Goal: Information Seeking & Learning: Understand process/instructions

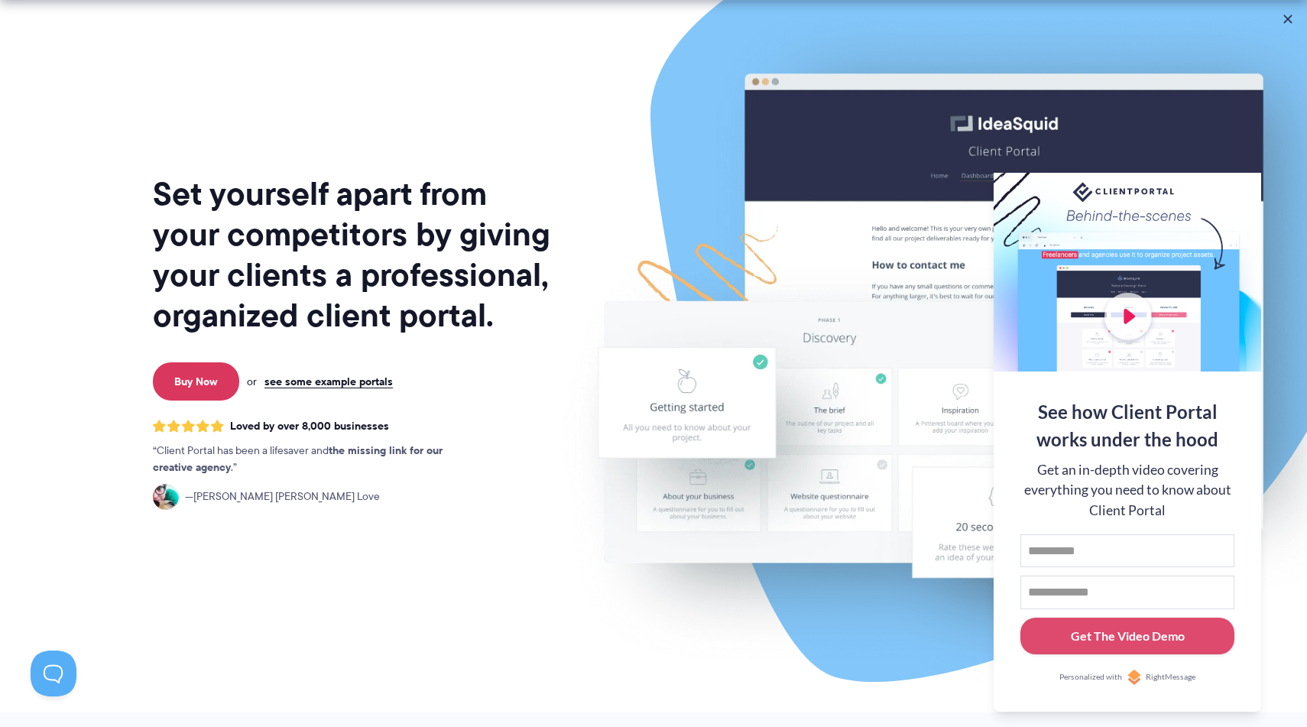
scroll to position [37, 0]
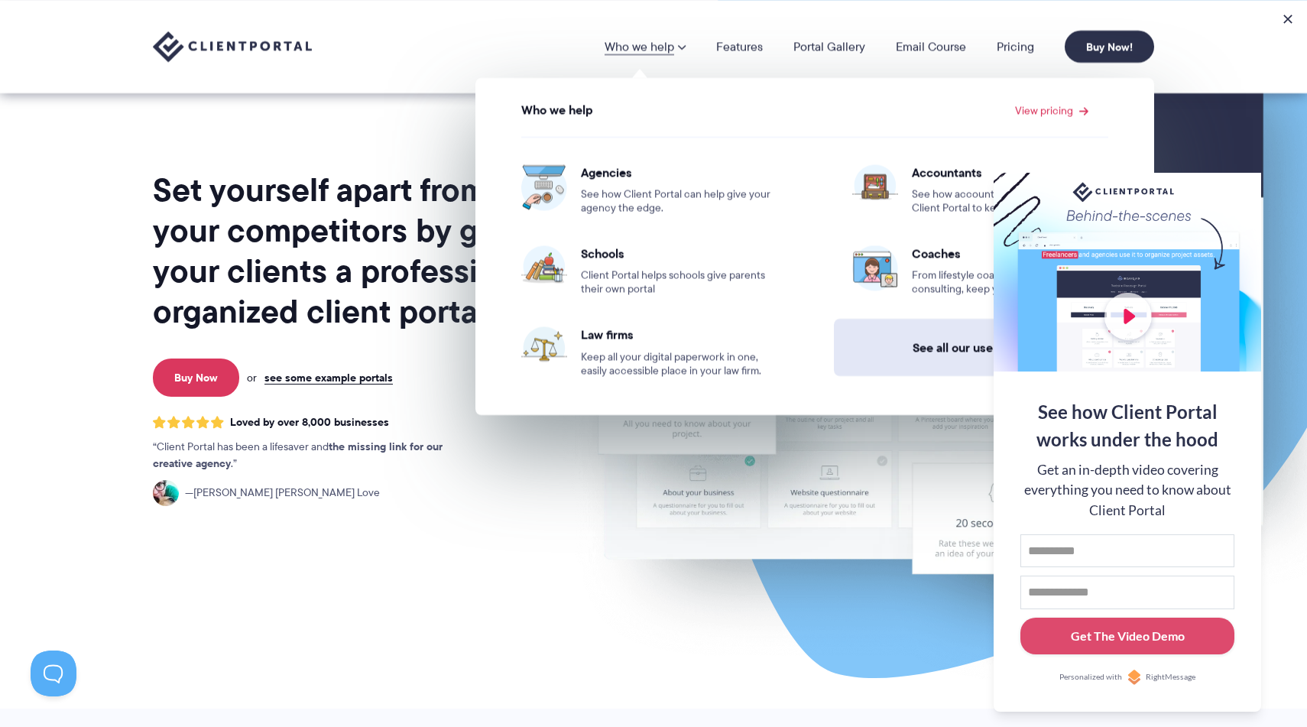
click at [960, 364] on link "See all our use cases →" at bounding box center [980, 347] width 293 height 57
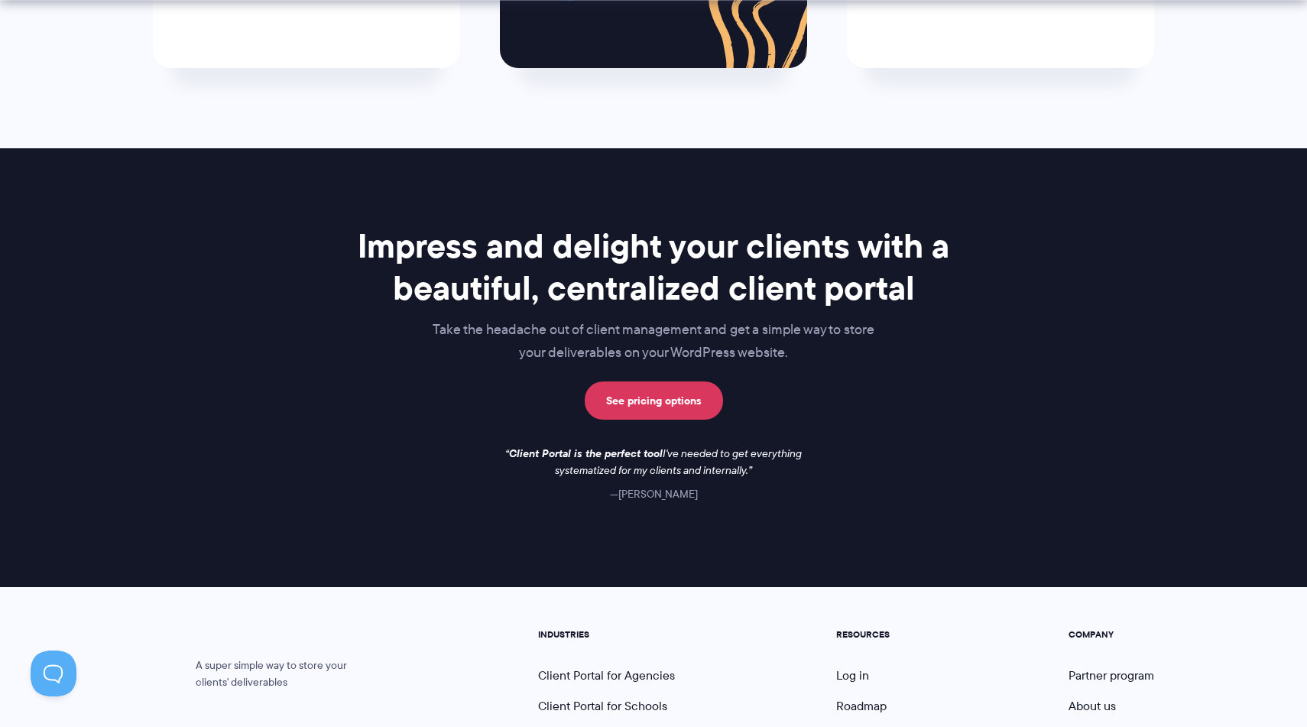
scroll to position [1223, 0]
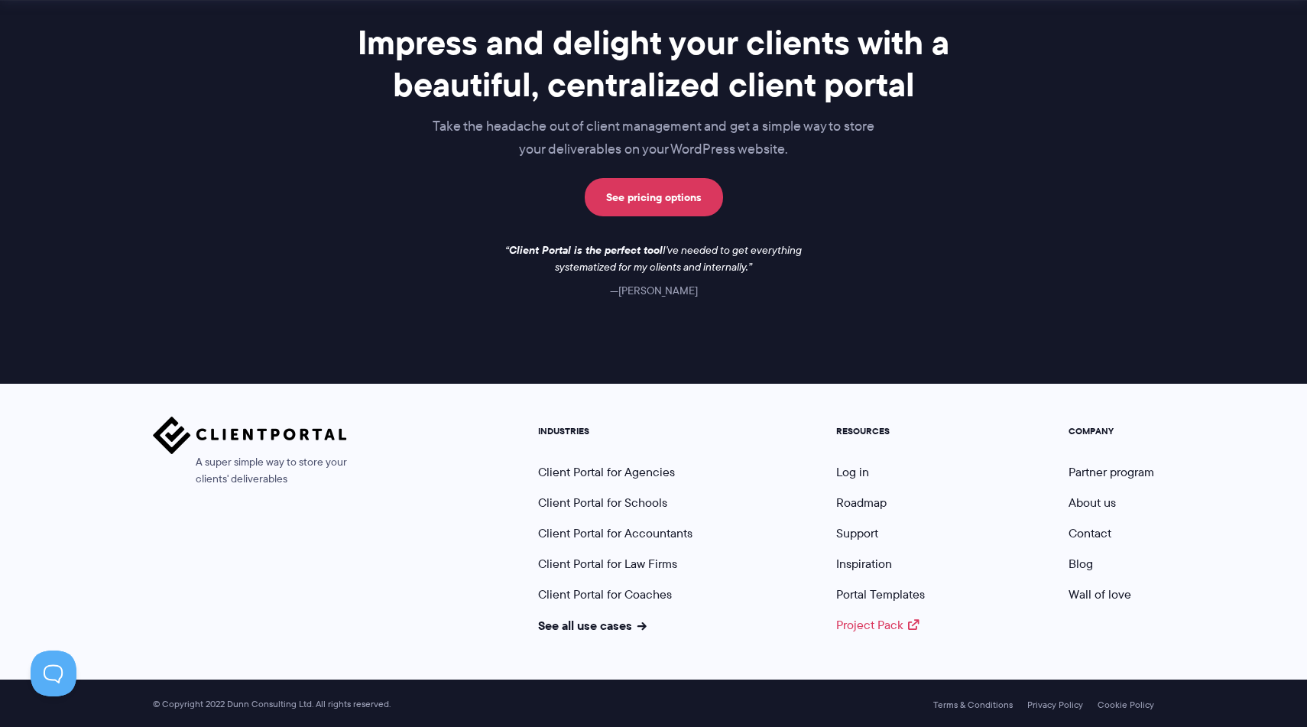
click at [892, 628] on link "Project Pack" at bounding box center [877, 625] width 83 height 18
click at [1074, 589] on link "Wall of love" at bounding box center [1100, 595] width 63 height 18
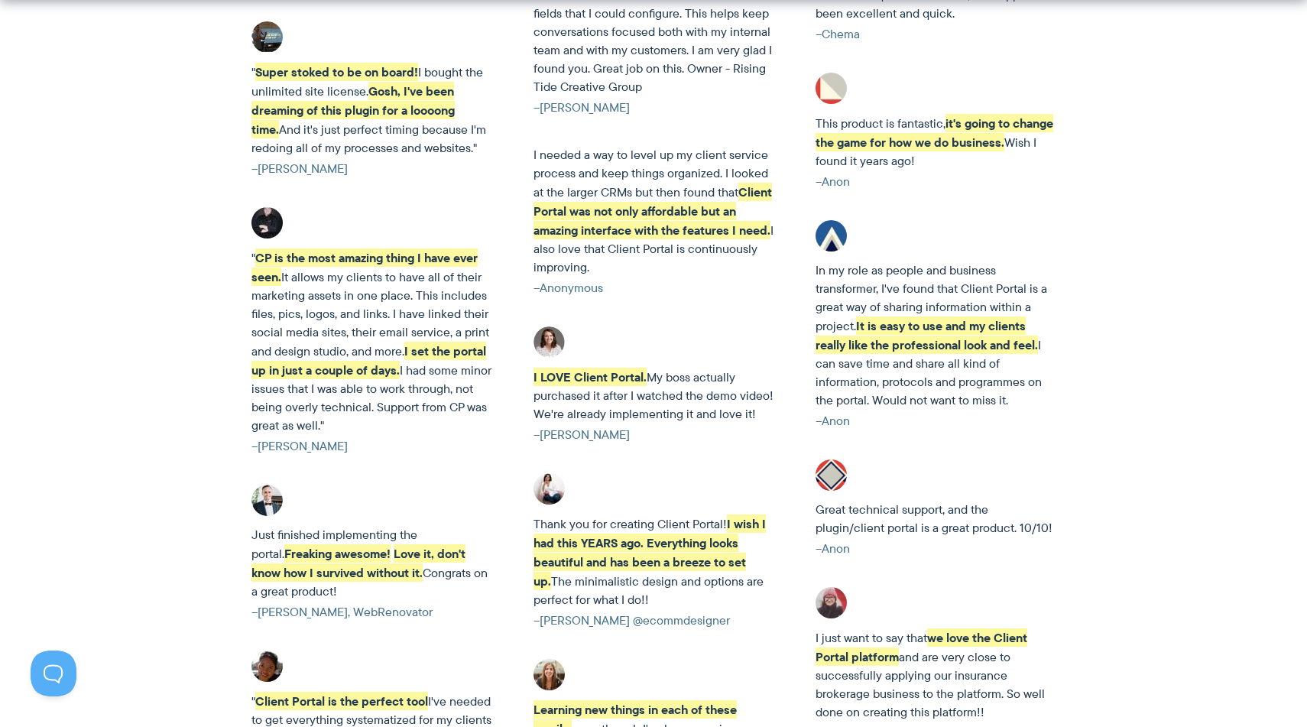
scroll to position [4671, 0]
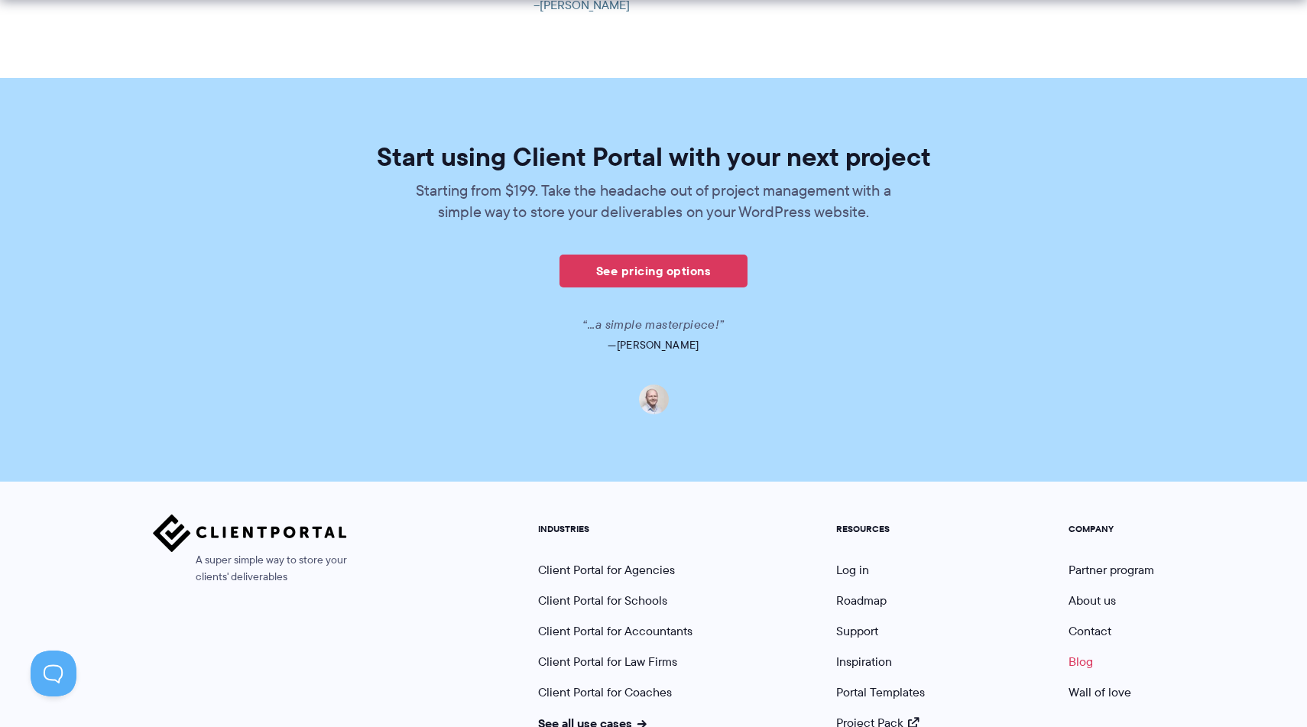
click at [1090, 653] on link "Blog" at bounding box center [1081, 662] width 24 height 18
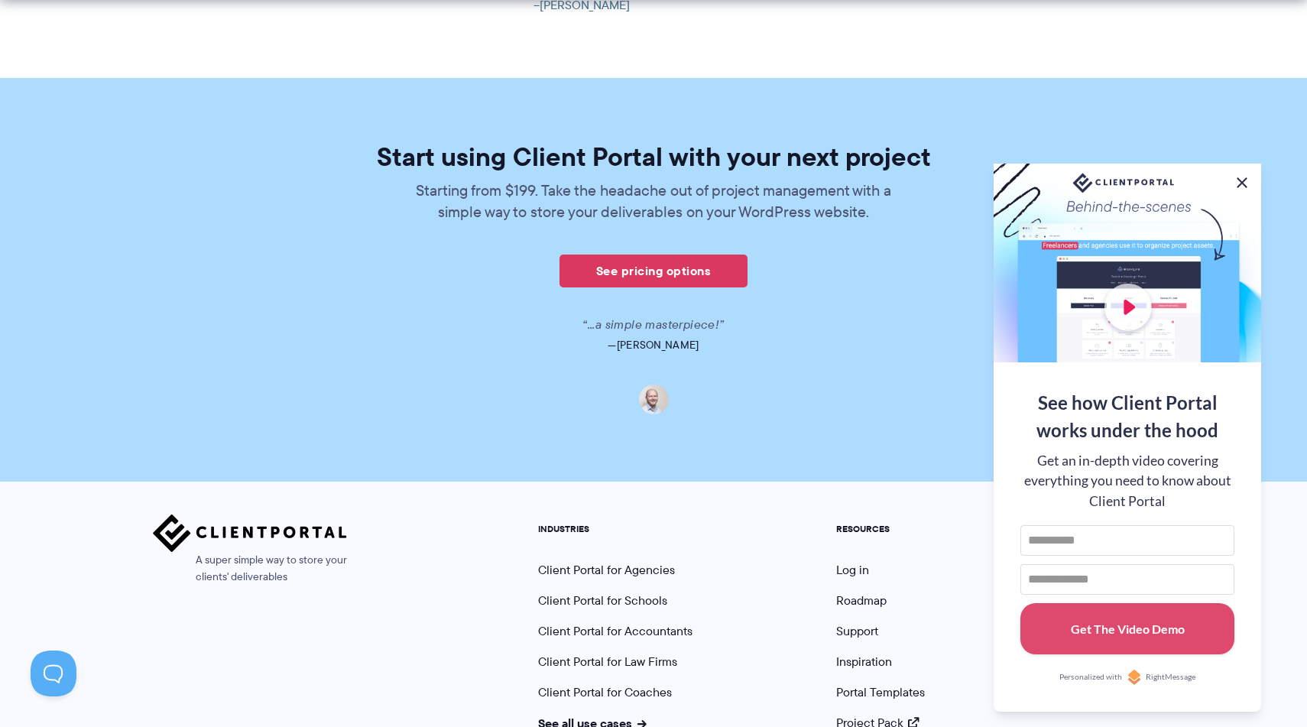
click at [1245, 187] on button at bounding box center [1242, 183] width 18 height 18
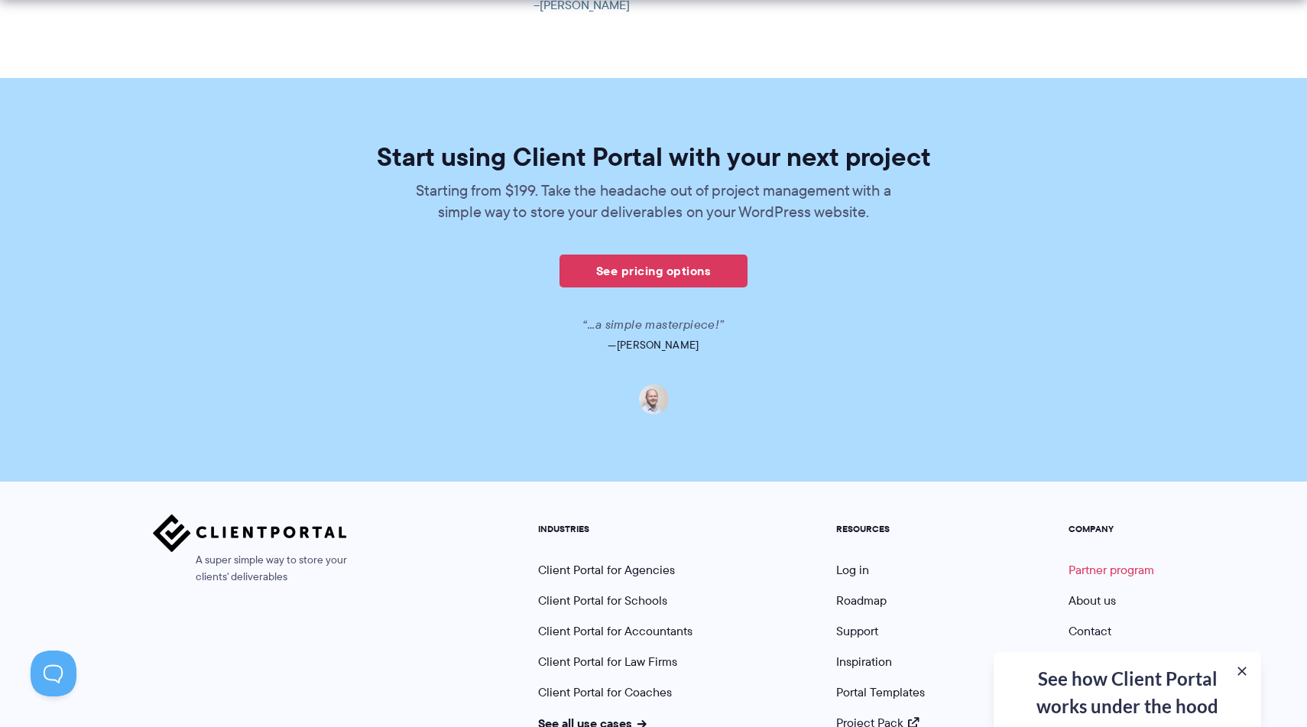
click at [1122, 561] on link "Partner program" at bounding box center [1112, 570] width 86 height 18
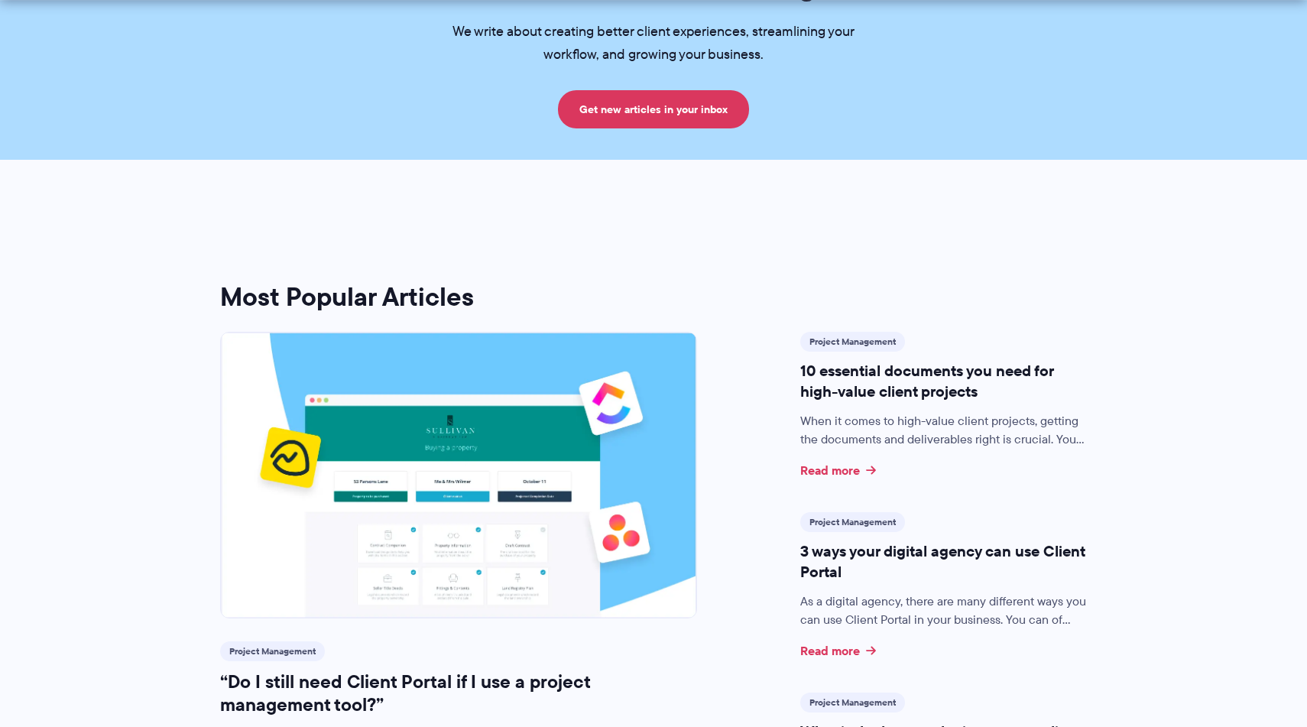
scroll to position [177, 0]
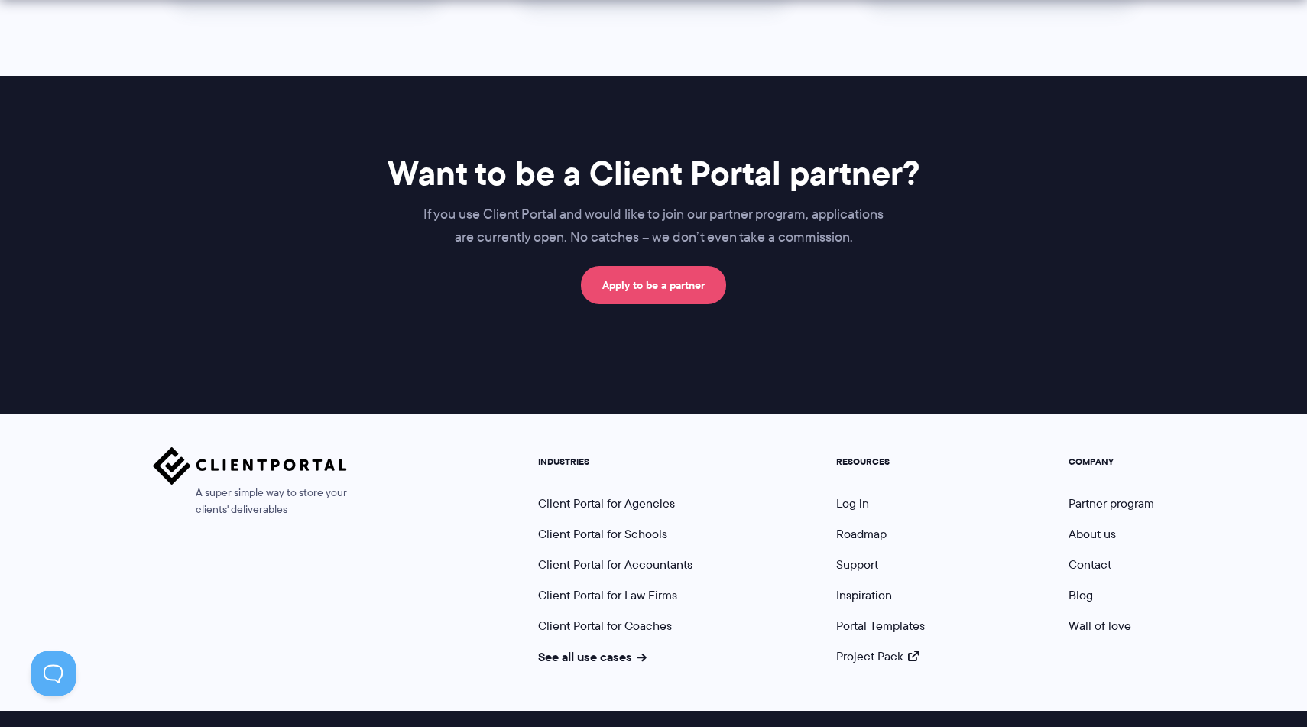
scroll to position [896, 0]
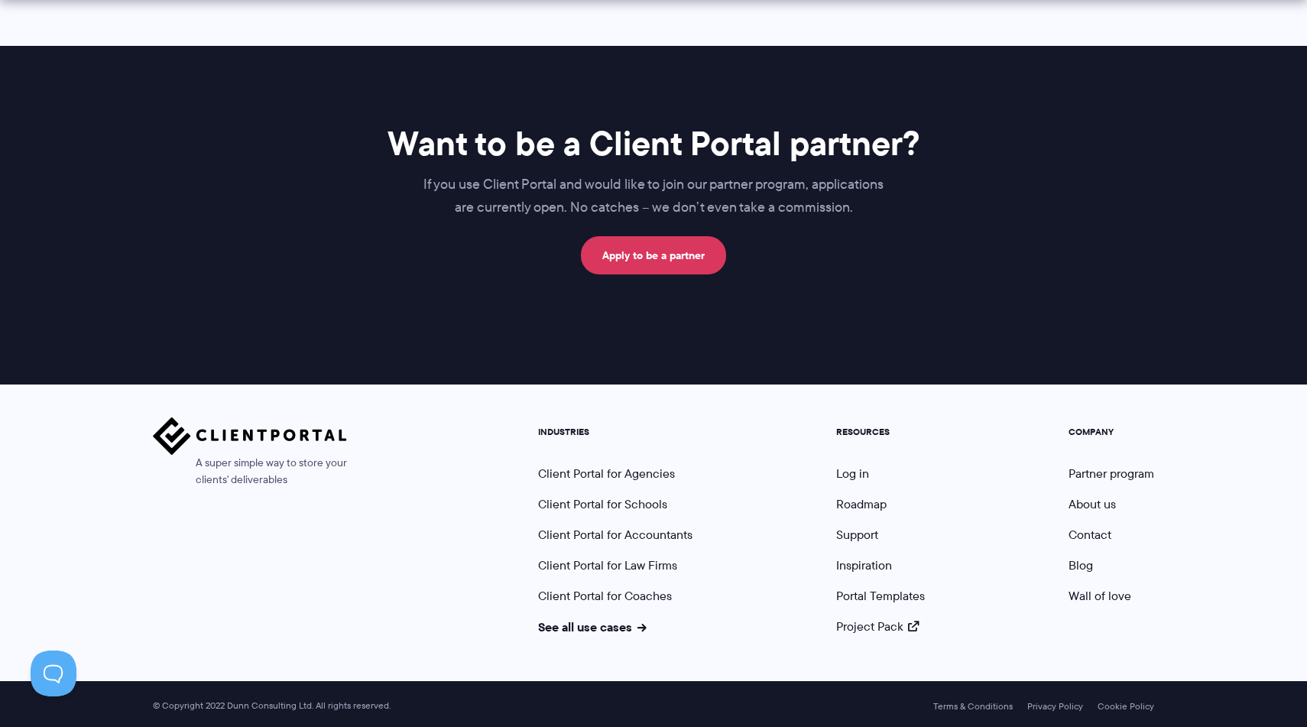
click at [1086, 575] on ul "COMPANY Partner program About us Contact Blog Wall of love" at bounding box center [1111, 531] width 109 height 208
click at [885, 566] on link "Inspiration" at bounding box center [864, 566] width 56 height 18
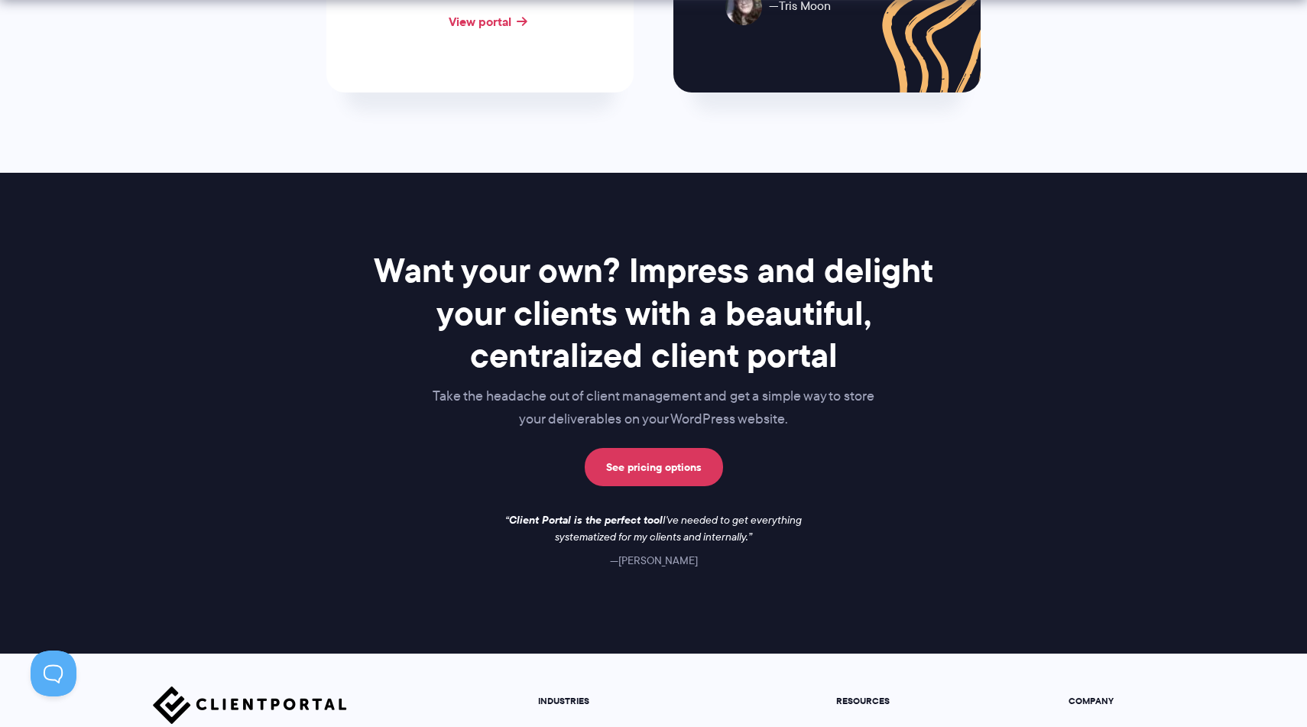
scroll to position [2191, 0]
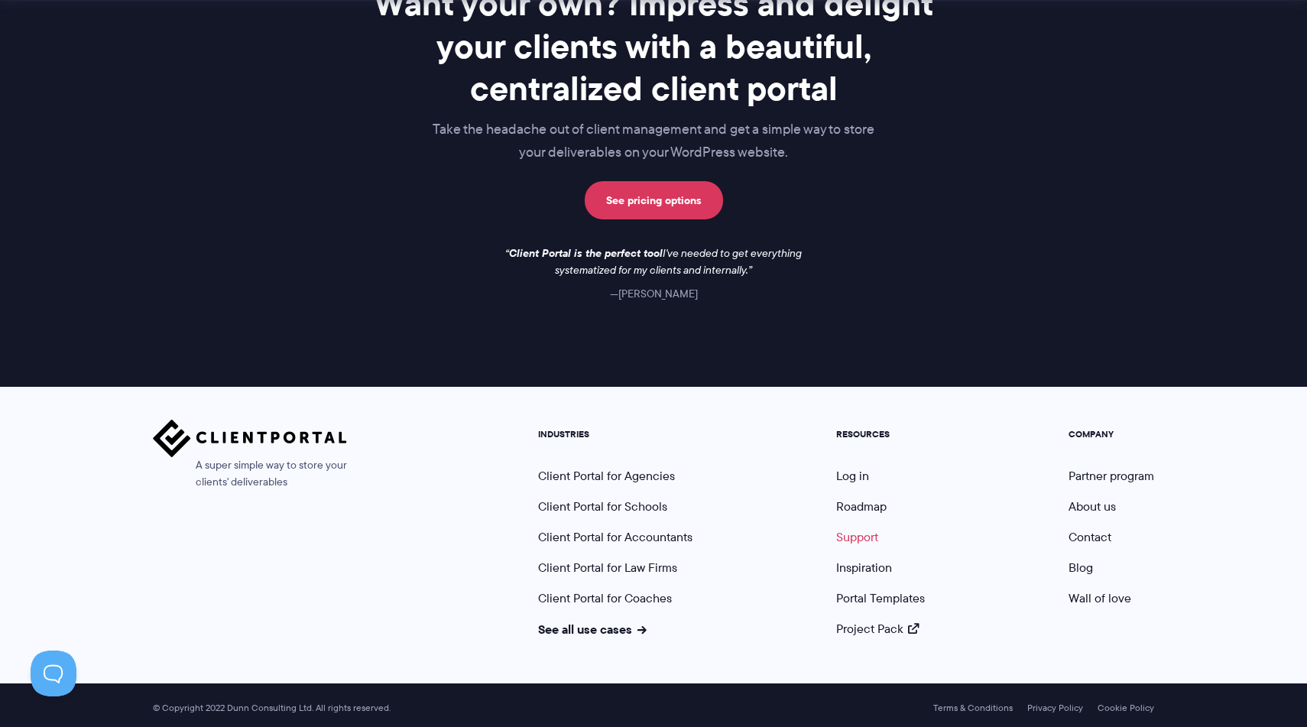
click at [870, 531] on link "Support" at bounding box center [857, 537] width 42 height 18
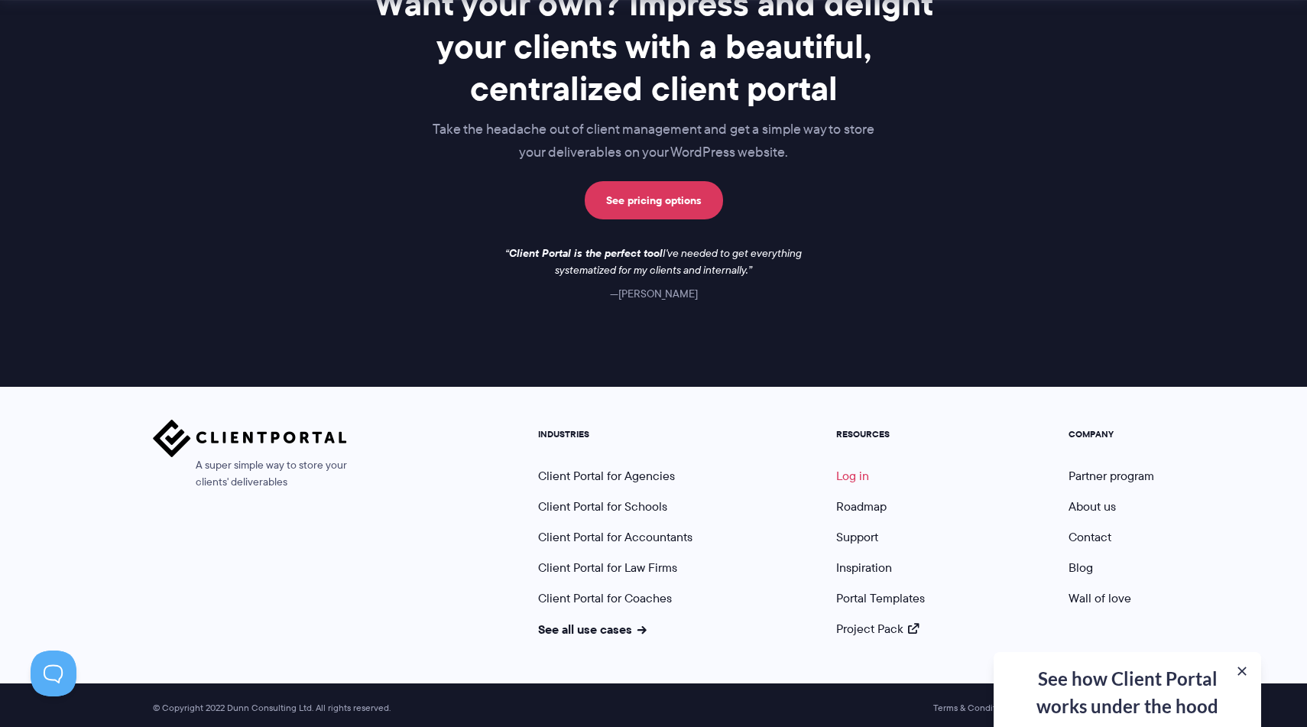
click at [865, 476] on link "Log in" at bounding box center [852, 476] width 33 height 18
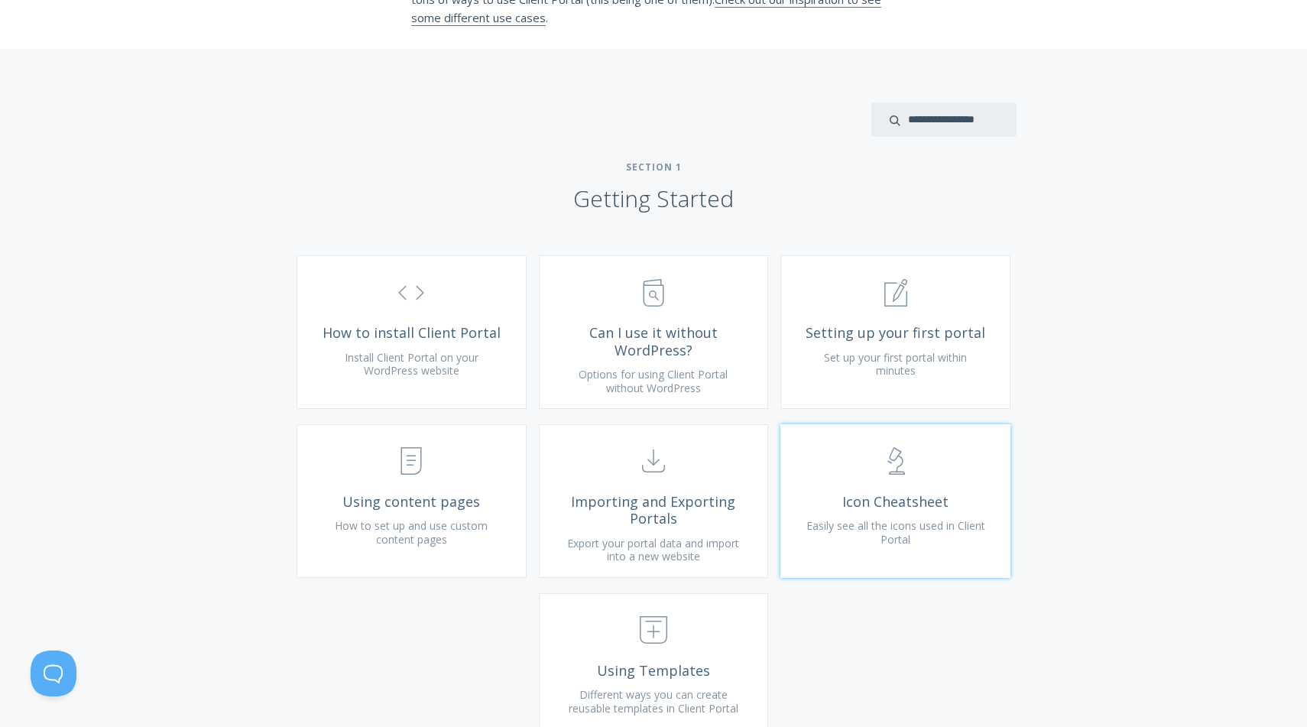
scroll to position [396, 0]
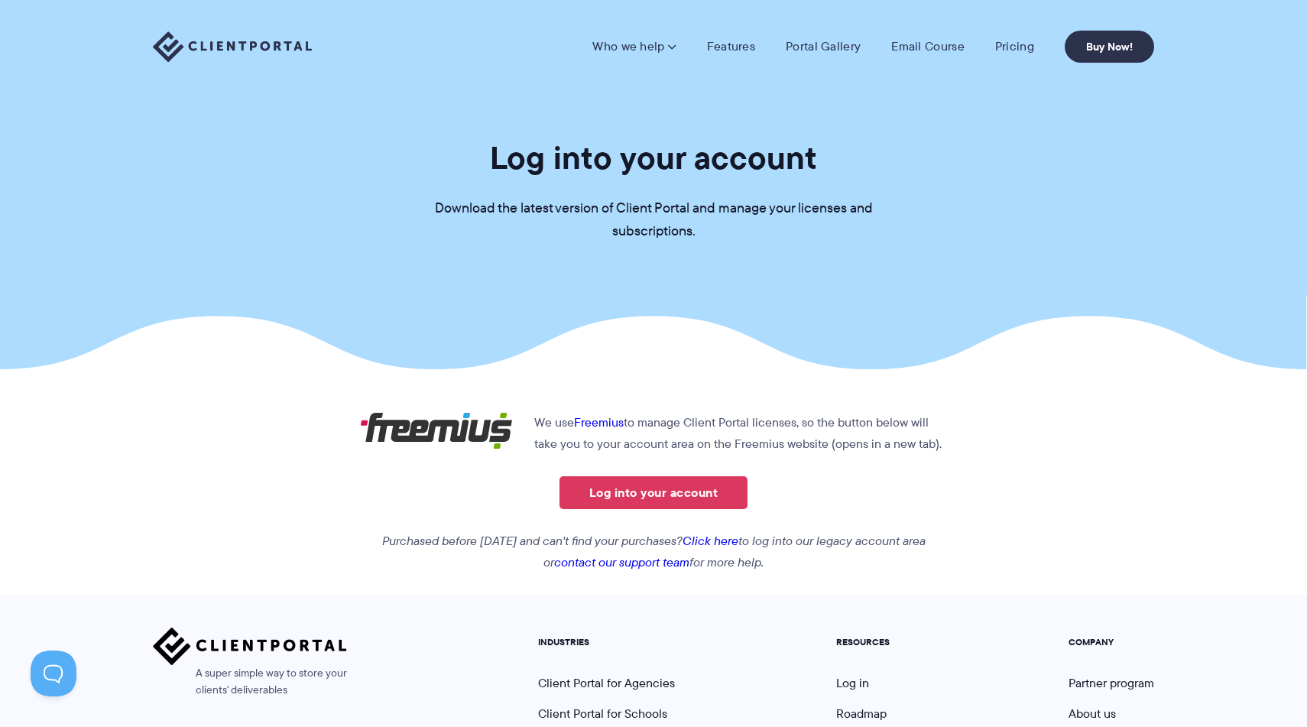
click at [620, 213] on p "Download the latest version of Client Portal and manage your licenses and subsc…" at bounding box center [653, 220] width 459 height 46
click at [657, 214] on p "Download the latest version of Client Portal and manage your licenses and subsc…" at bounding box center [653, 220] width 459 height 46
click at [631, 489] on link "Log into your account" at bounding box center [654, 492] width 188 height 33
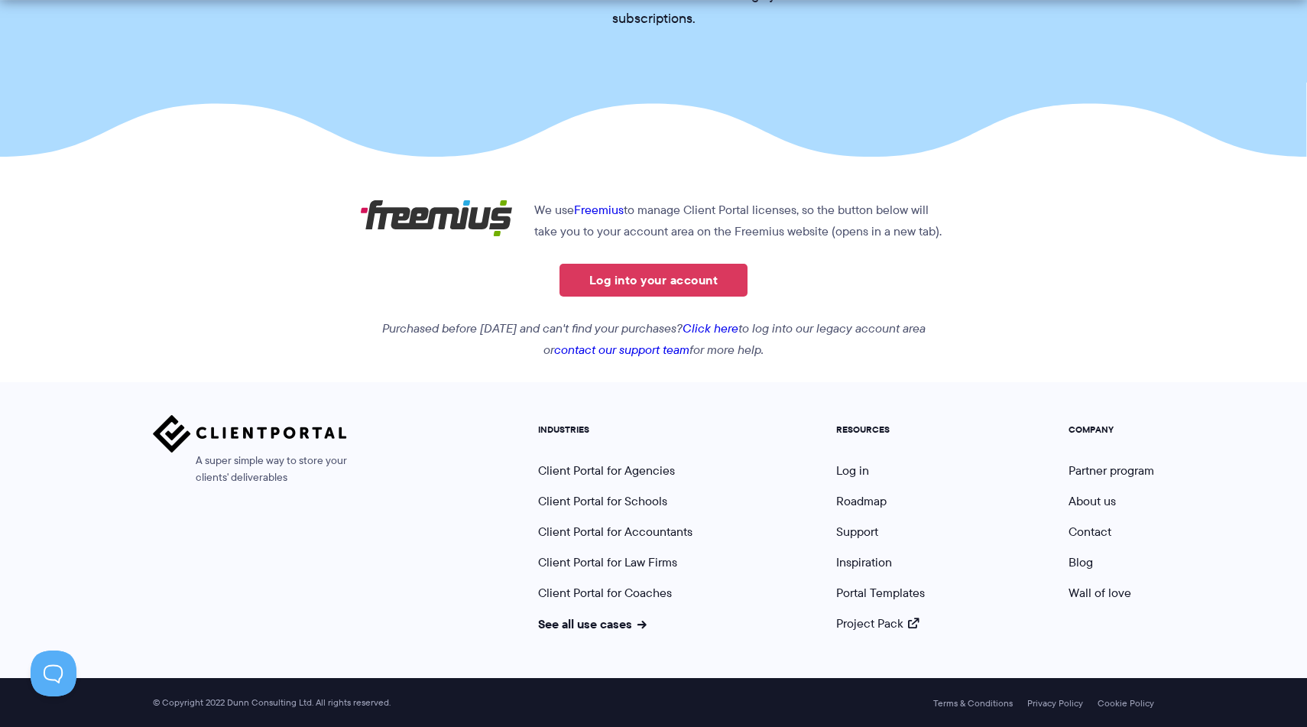
scroll to position [206, 0]
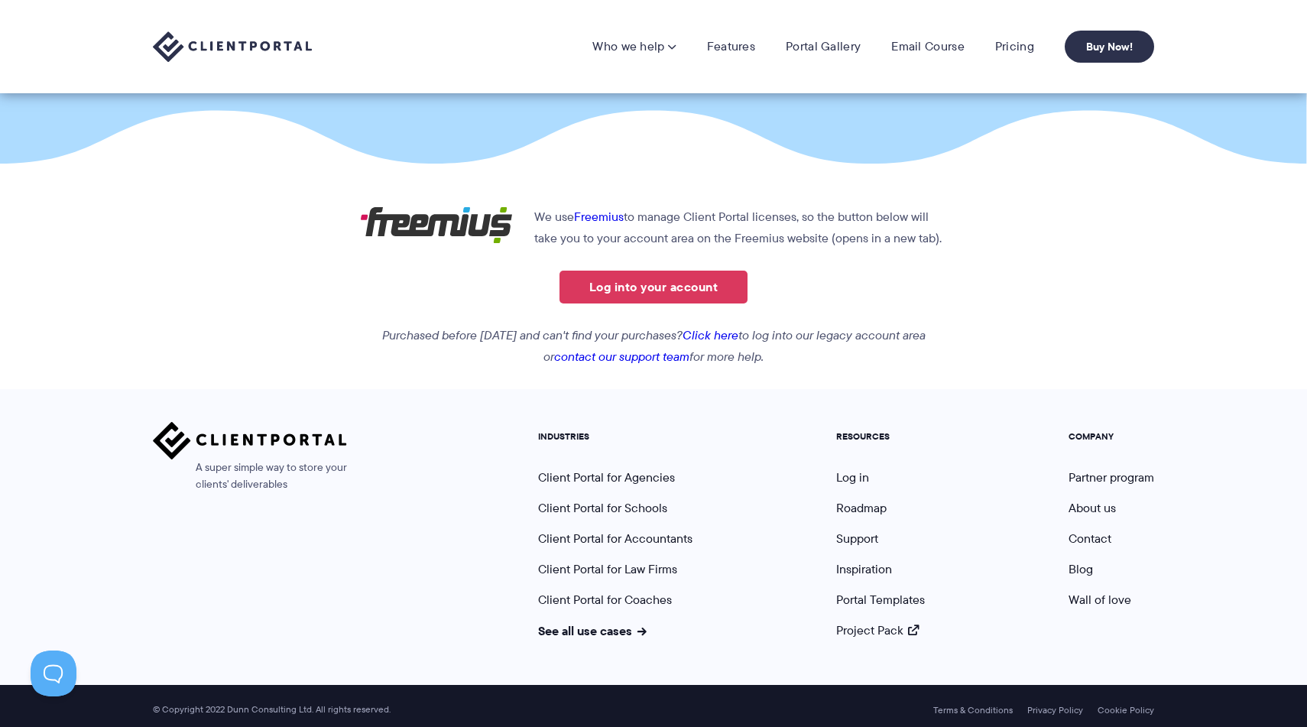
click at [739, 333] on link "Click here" at bounding box center [711, 335] width 56 height 18
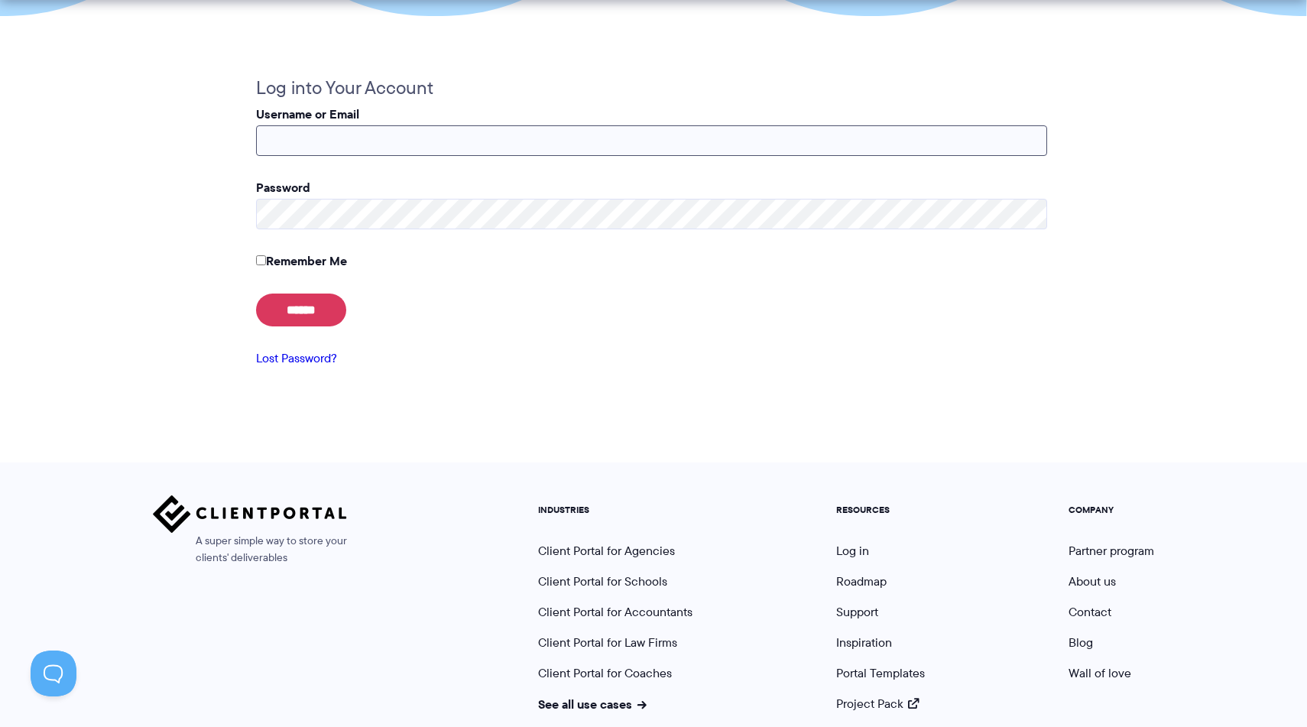
click at [623, 151] on input "Username or Email" at bounding box center [651, 140] width 791 height 31
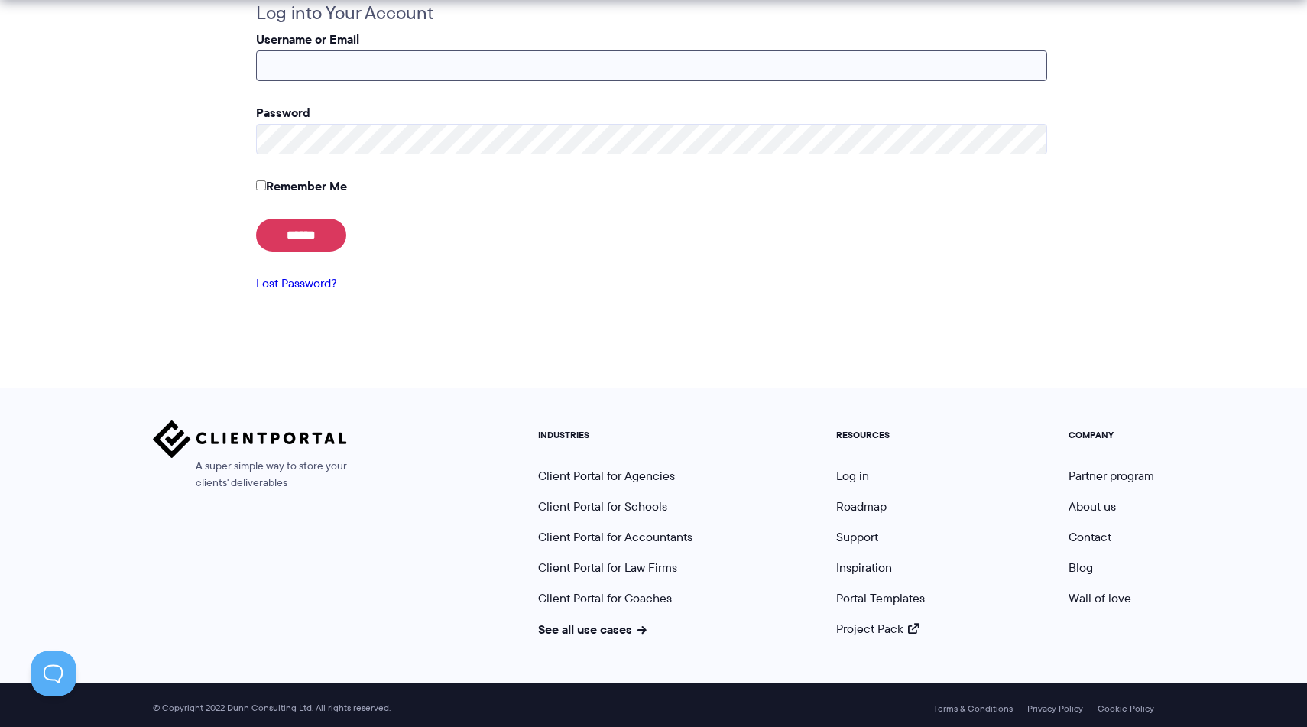
scroll to position [439, 0]
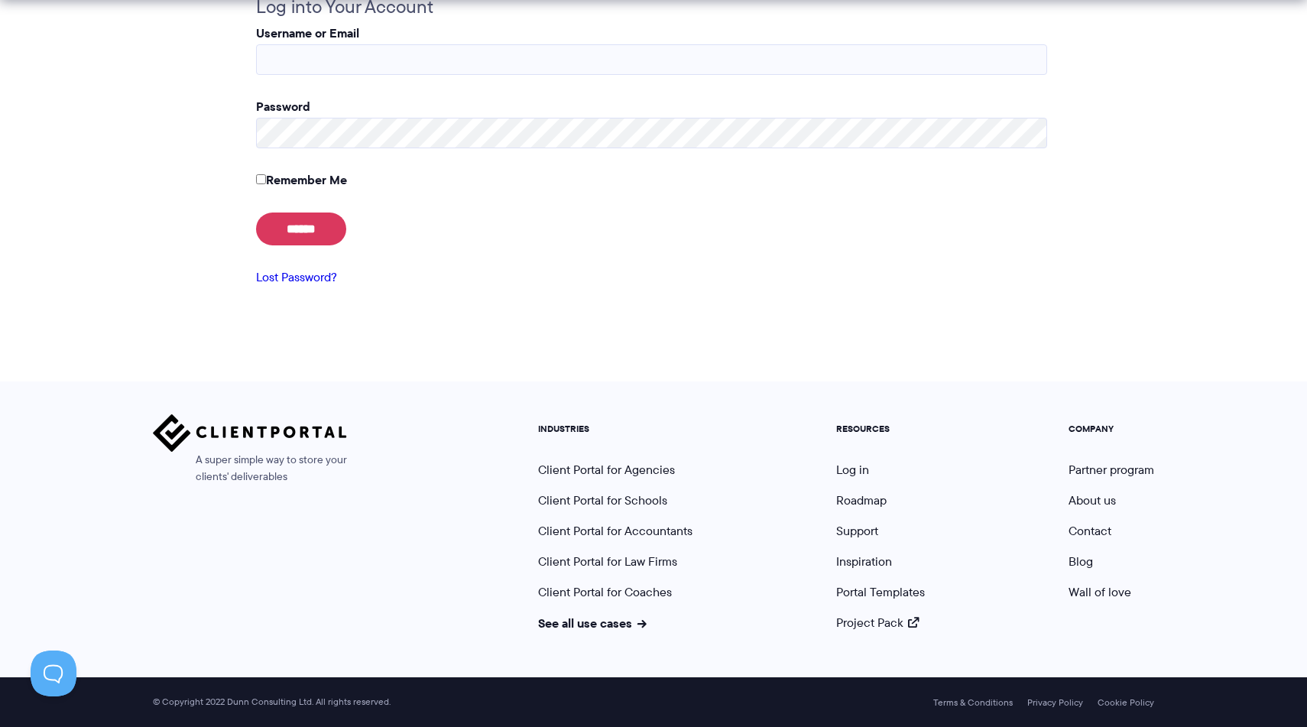
click at [281, 428] on img at bounding box center [250, 432] width 194 height 37
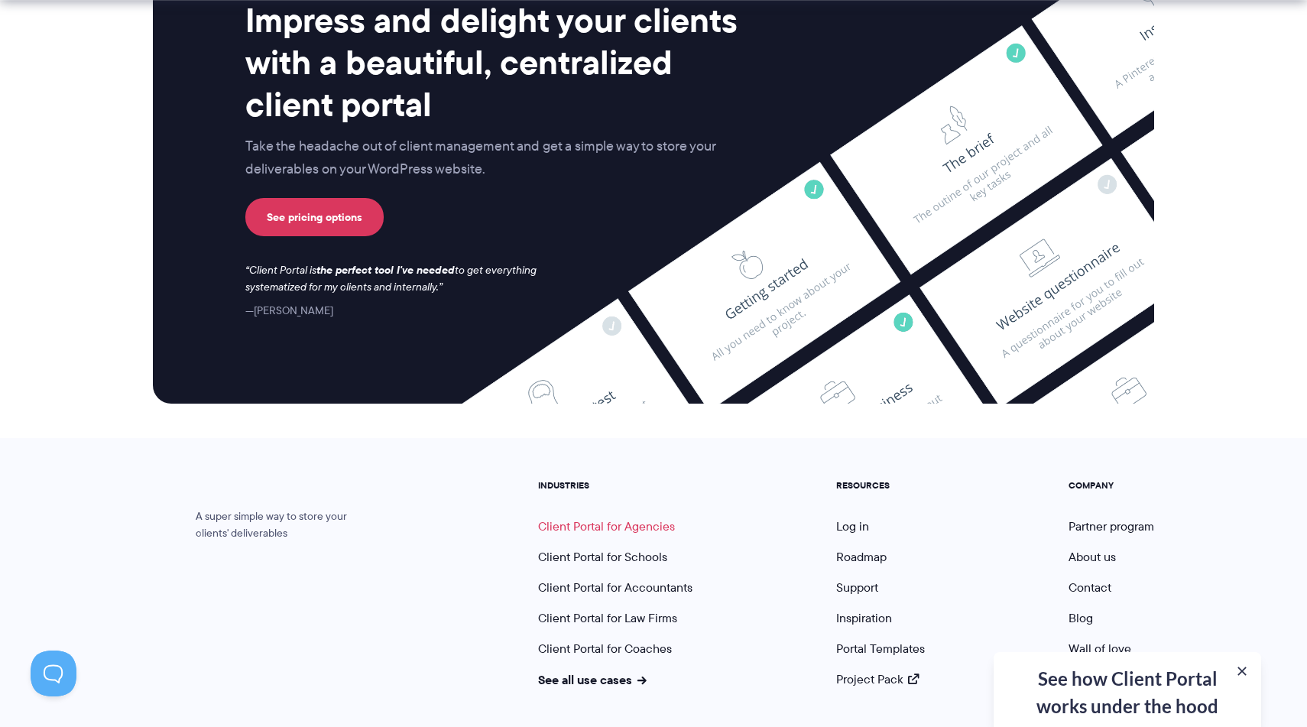
scroll to position [6290, 0]
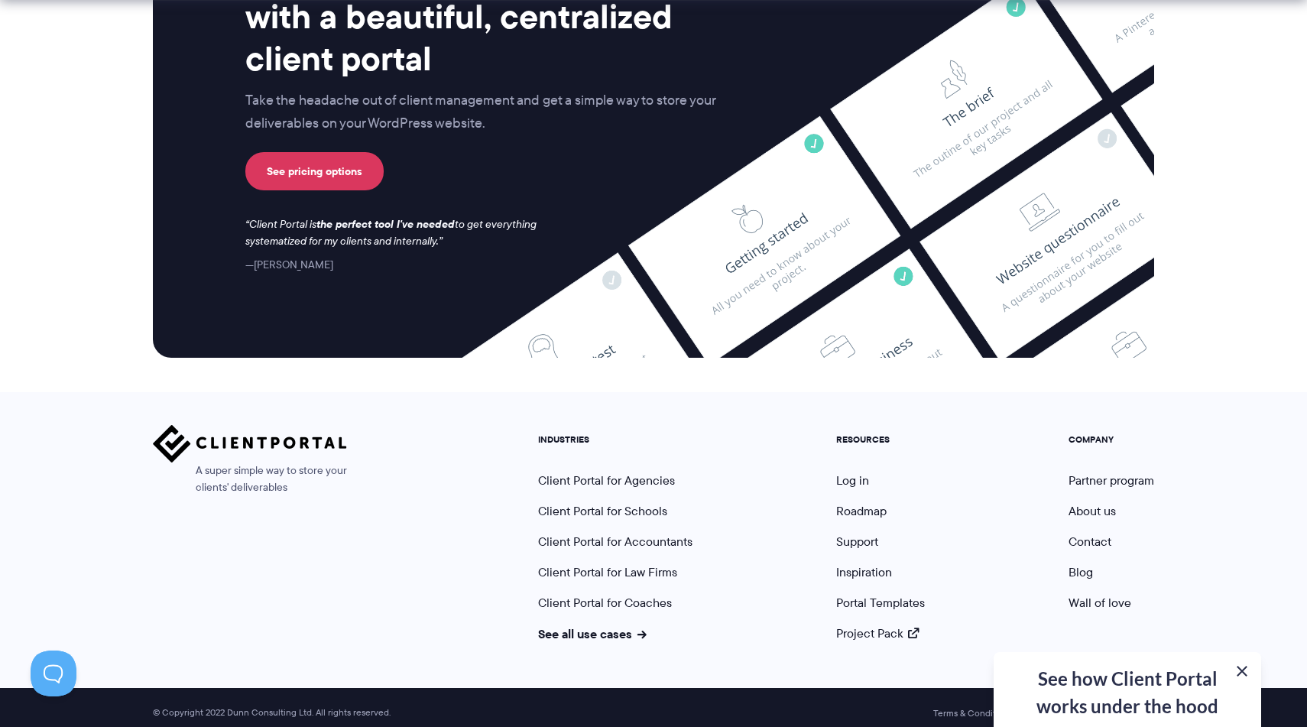
click at [1245, 667] on button at bounding box center [1242, 671] width 18 height 18
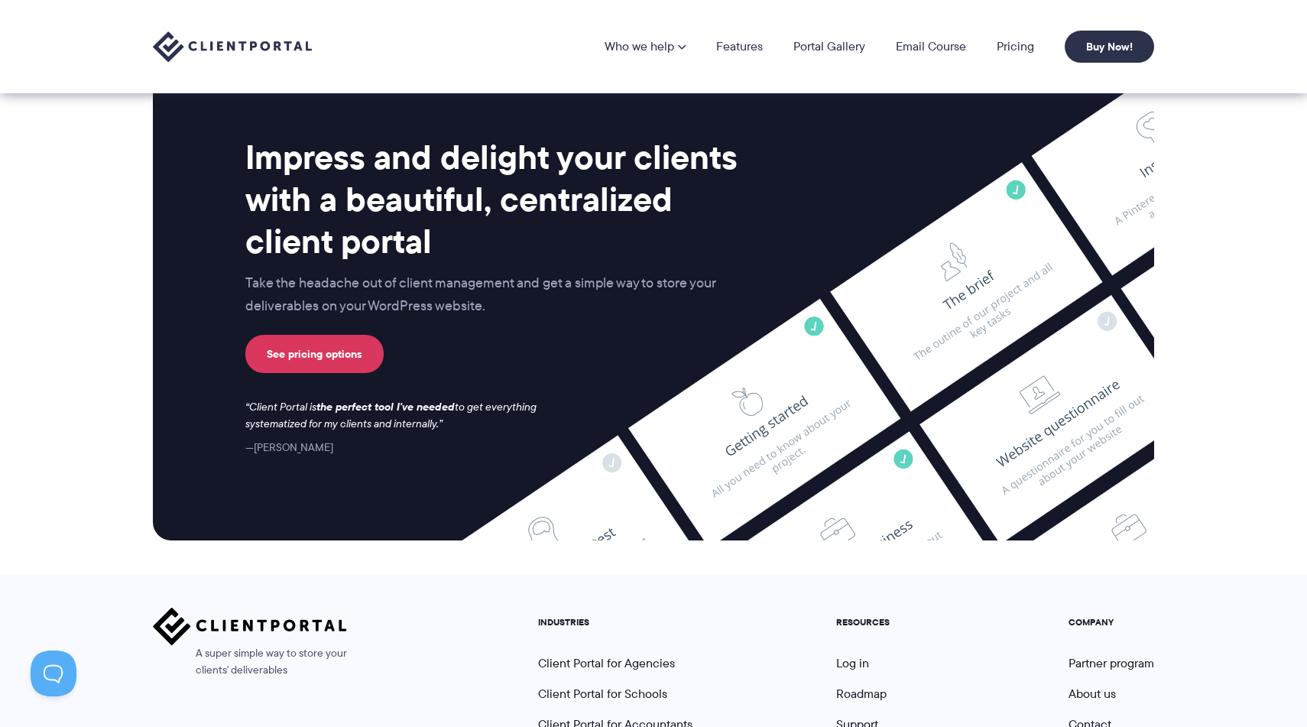
scroll to position [6089, 0]
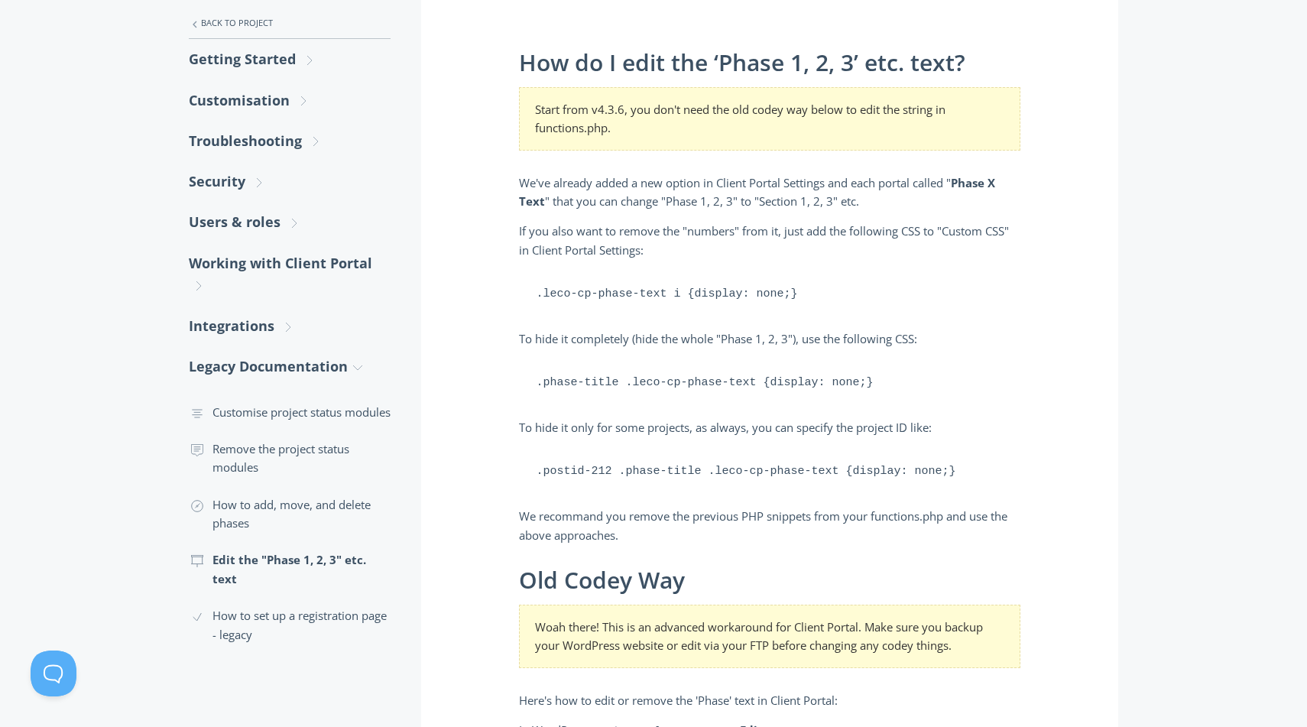
scroll to position [287, 0]
click at [656, 374] on pre ".phase-title .leco-cp-phase-text {display: none;}" at bounding box center [770, 380] width 502 height 47
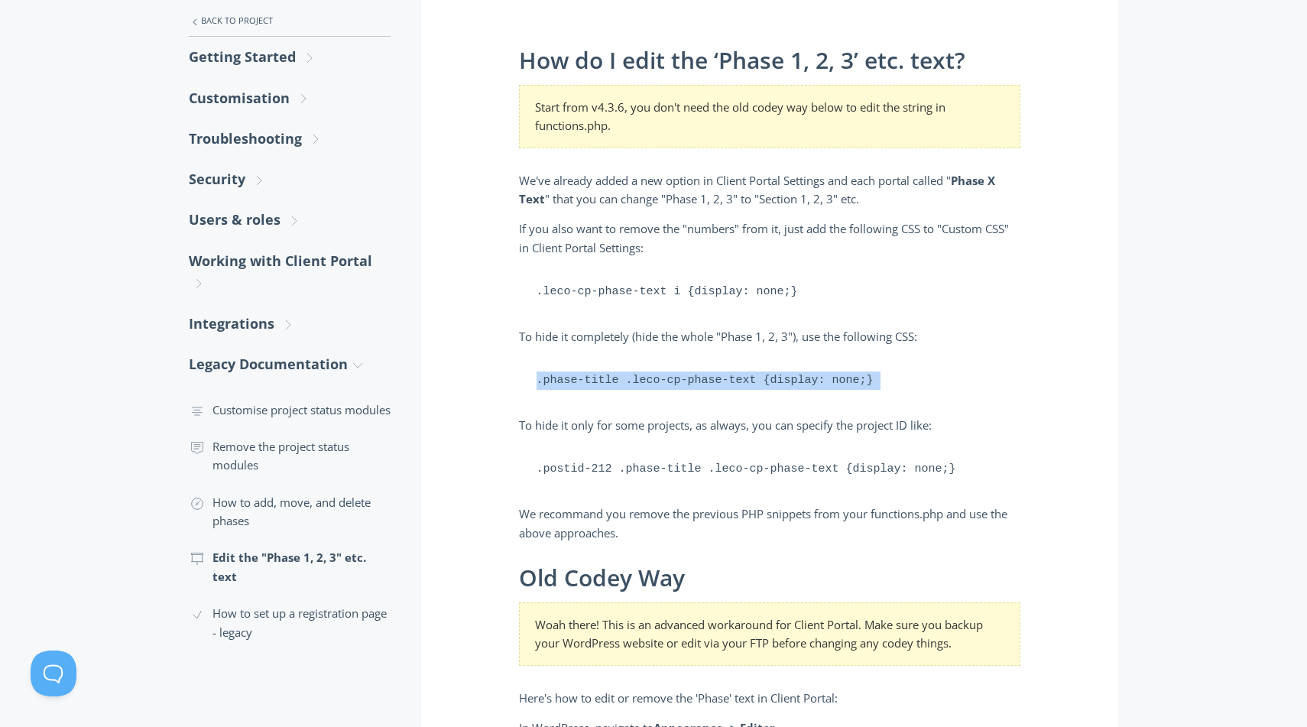
click at [656, 374] on pre ".phase-title .leco-cp-phase-text {display: none;}" at bounding box center [770, 380] width 502 height 47
copy div ".phase-title .leco-cp-phase-text {display: none;}"
click at [653, 469] on pre ".postid-212 .phase-title .leco-cp-phase-text {display: none;}" at bounding box center [770, 469] width 502 height 47
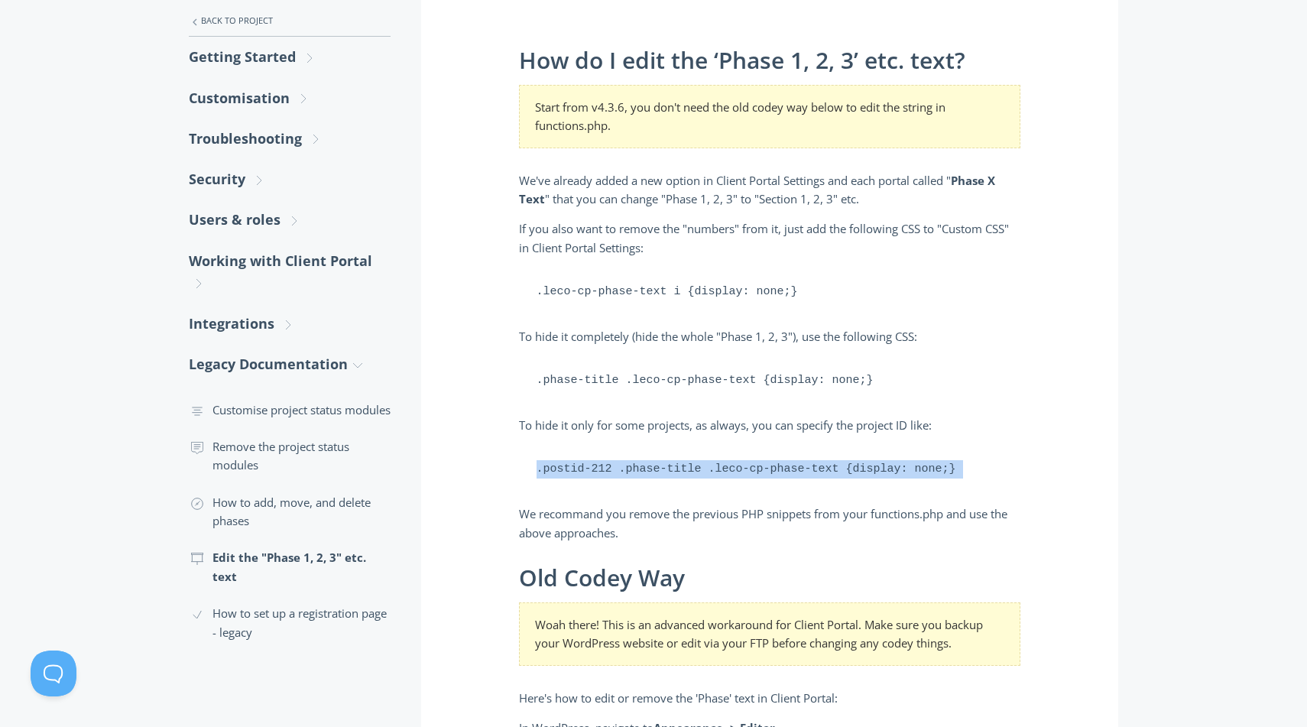
click at [653, 469] on pre ".postid-212 .phase-title .leco-cp-phase-text {display: none;}" at bounding box center [770, 469] width 502 height 47
copy div ".postid-212 .phase-title .leco-cp-phase-text {display: none;}"
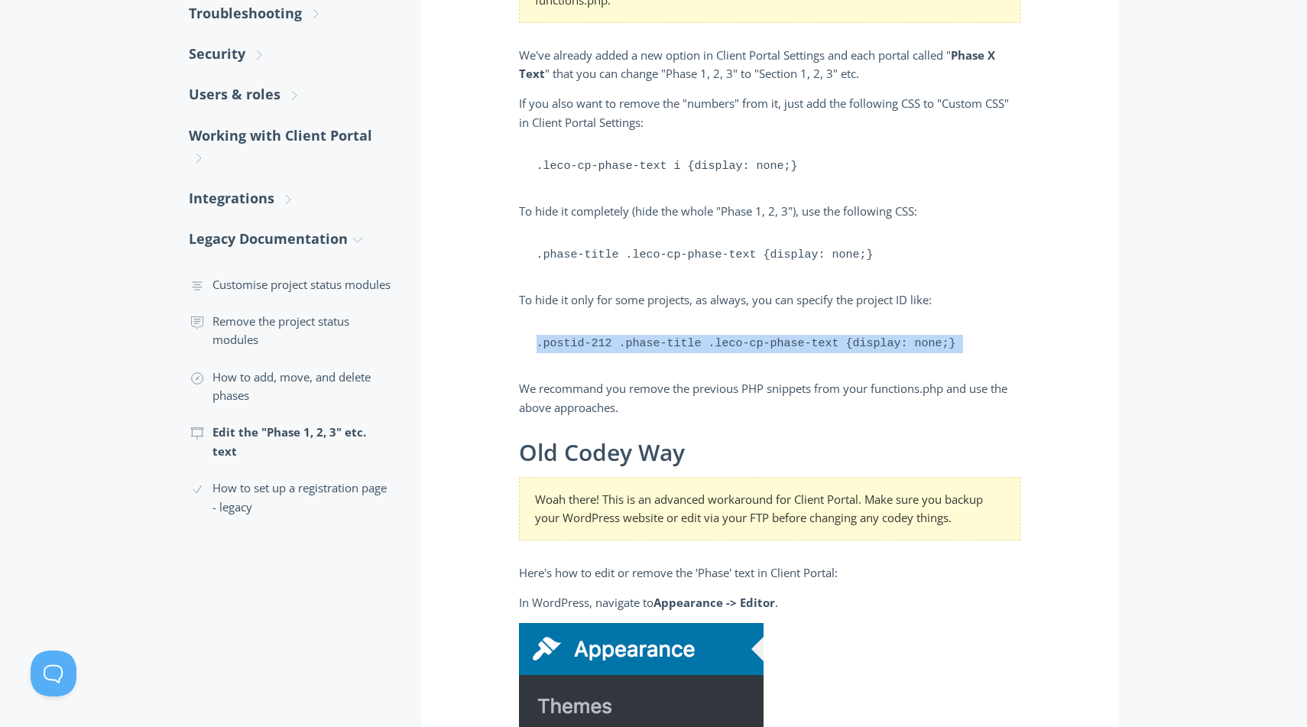
scroll to position [415, 0]
